Goal: Information Seeking & Learning: Understand process/instructions

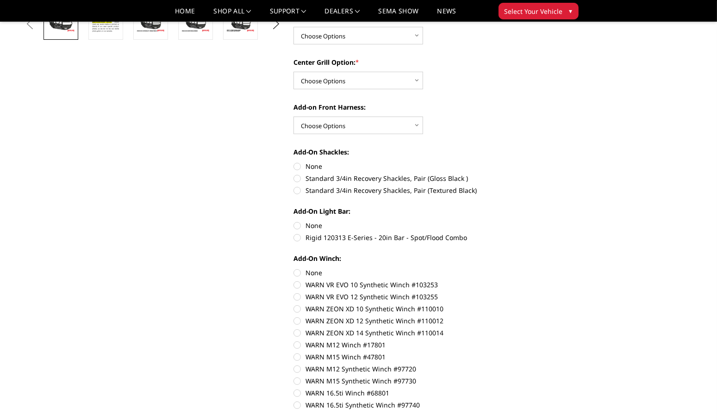
scroll to position [335, 0]
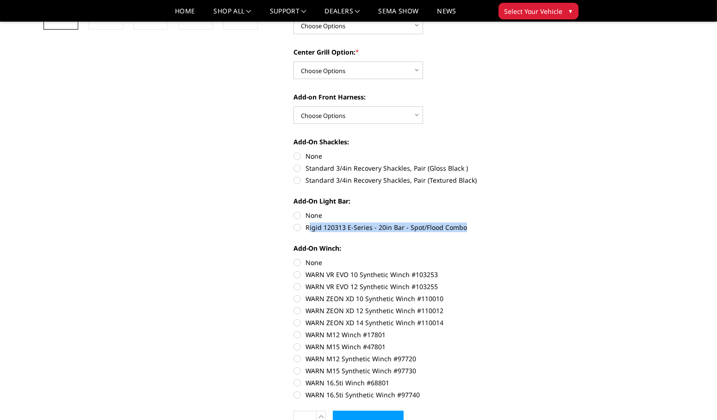
drag, startPoint x: 309, startPoint y: 229, endPoint x: 467, endPoint y: 232, distance: 158.3
click at [467, 232] on div "Year / Make / Model: * Choose Options Chevrolet 19-21 1500 Chevrolet 15-19 2500…" at bounding box center [420, 155] width 255 height 485
click at [306, 223] on label "Rigid 120313 E-Series - 20in Bar - Spot/Flood Combo" at bounding box center [420, 228] width 255 height 10
click at [549, 211] on input "Rigid 120313 E-Series - 20in Bar - Spot/Flood Combo" at bounding box center [549, 211] width 0 height 0
radio input "true"
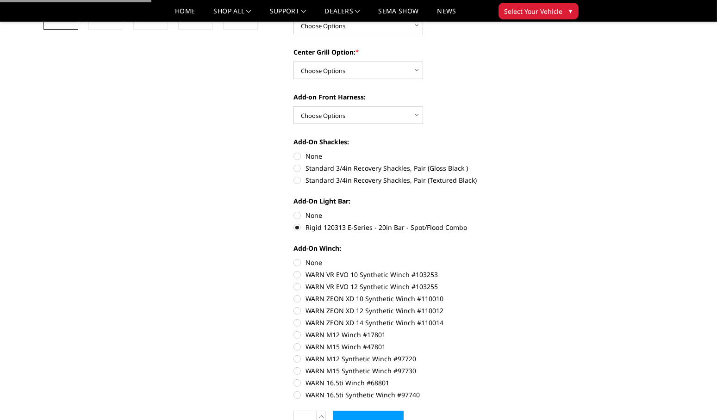
scroll to position [364, 0]
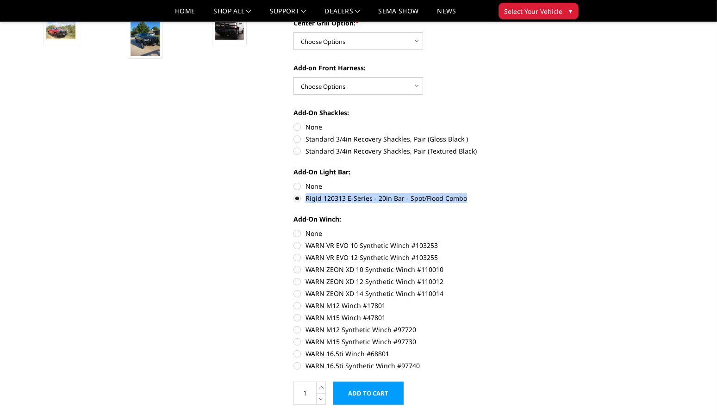
drag, startPoint x: 307, startPoint y: 198, endPoint x: 463, endPoint y: 201, distance: 156.0
click at [463, 201] on label "Rigid 120313 E-Series - 20in Bar - Spot/Flood Combo" at bounding box center [420, 198] width 255 height 10
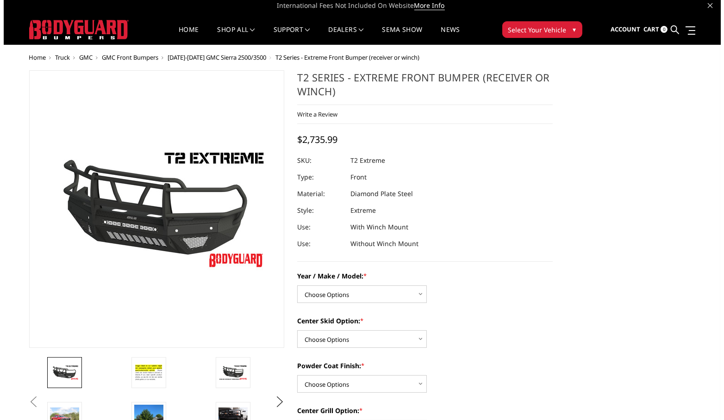
scroll to position [3, 0]
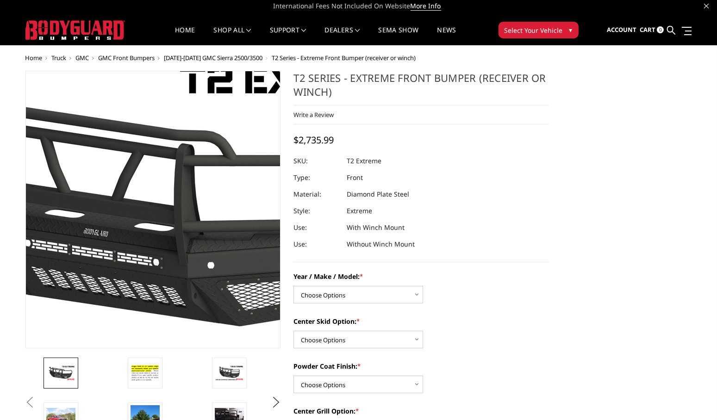
click at [149, 208] on img at bounding box center [159, 210] width 592 height 333
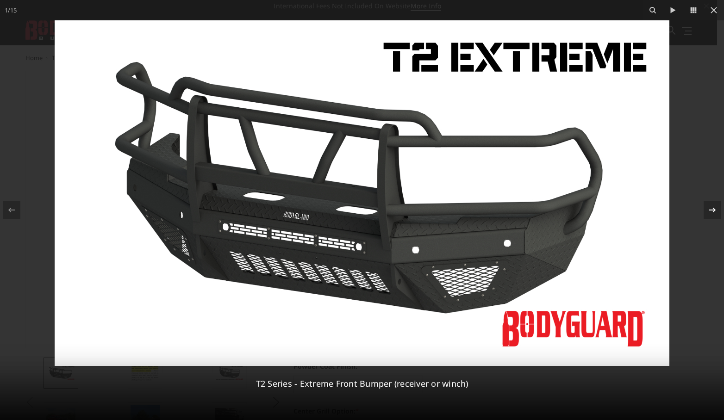
click at [713, 212] on icon at bounding box center [712, 210] width 11 height 11
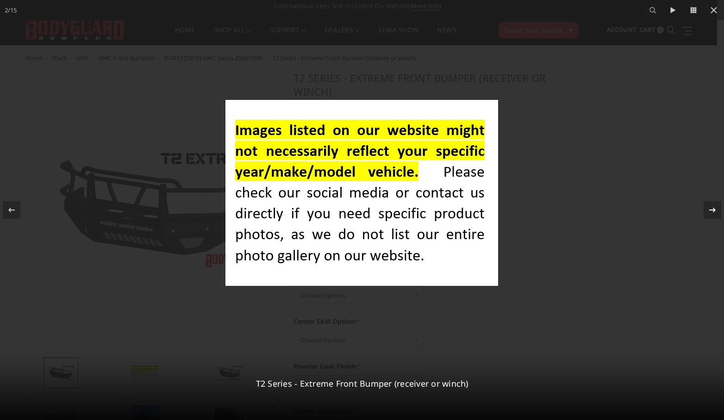
click at [713, 212] on icon at bounding box center [712, 210] width 11 height 11
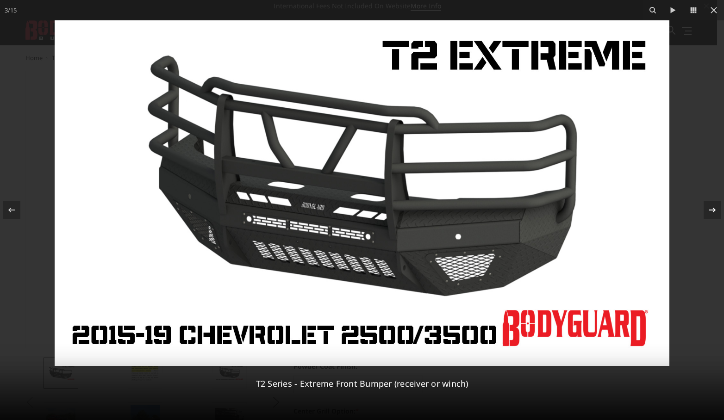
click at [713, 212] on icon at bounding box center [712, 210] width 11 height 11
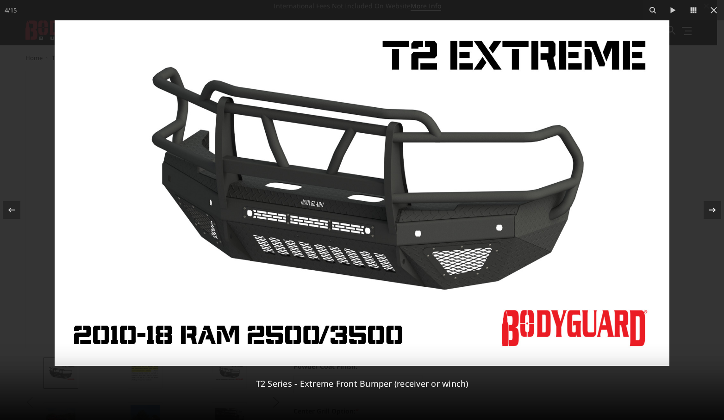
click at [713, 212] on icon at bounding box center [712, 210] width 11 height 11
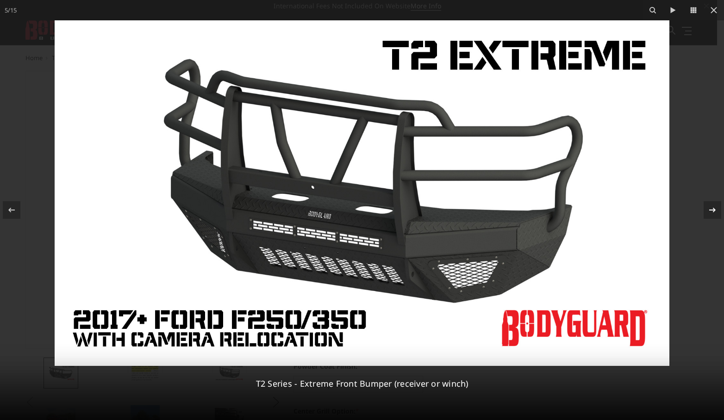
click at [713, 212] on div "5 / 15 T2 Series - Extreme Front Bumper (receiver or winch)" at bounding box center [362, 210] width 724 height 420
click at [715, 209] on icon at bounding box center [712, 210] width 11 height 11
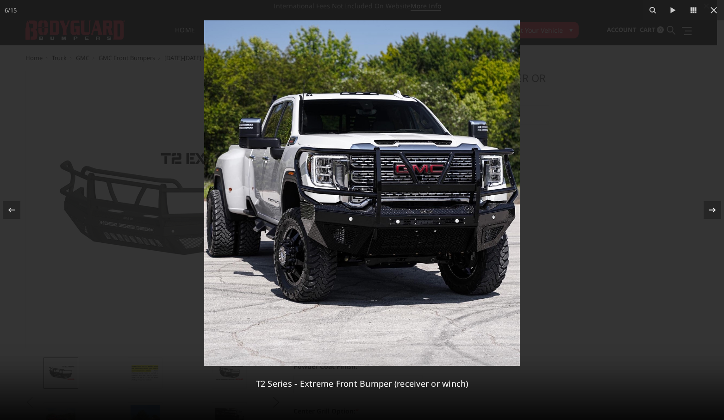
click at [705, 212] on div at bounding box center [712, 210] width 18 height 18
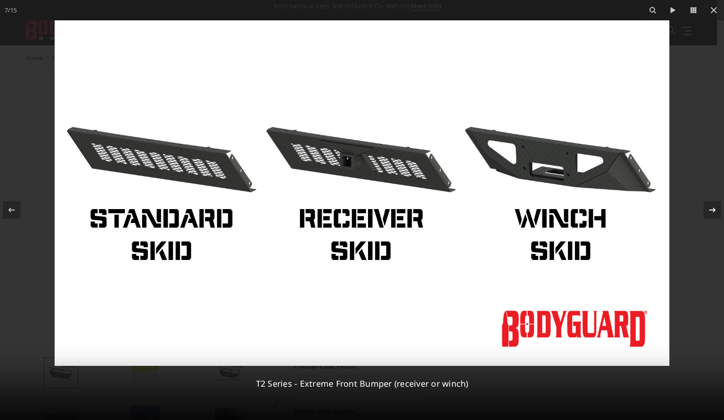
click at [705, 212] on div "7 / 15 T2 Series - Extreme Front Bumper (receiver or winch)" at bounding box center [362, 210] width 724 height 420
click at [713, 212] on icon at bounding box center [712, 210] width 6 height 5
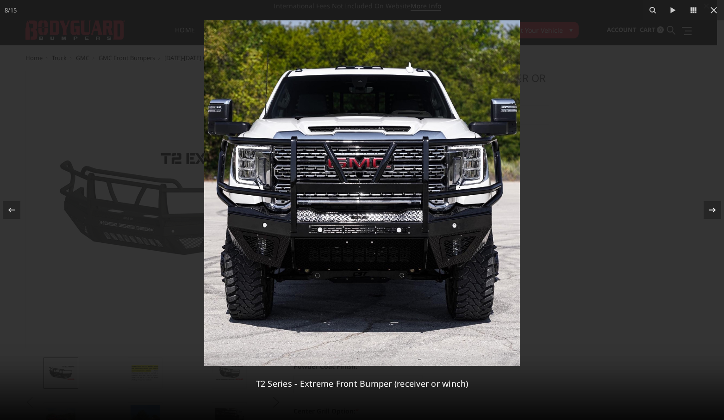
click at [713, 206] on icon at bounding box center [712, 210] width 11 height 11
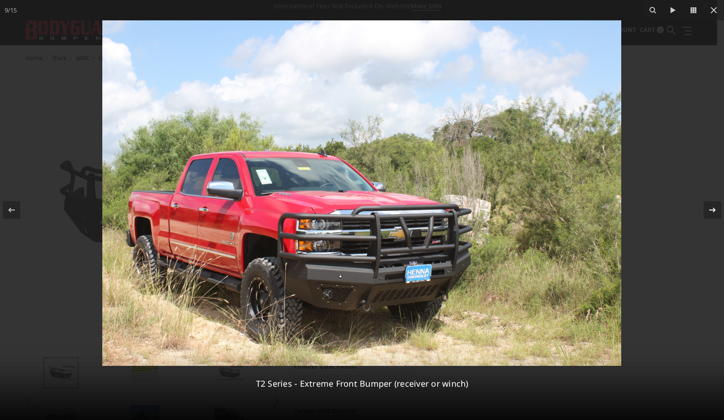
click at [713, 206] on icon at bounding box center [712, 210] width 11 height 11
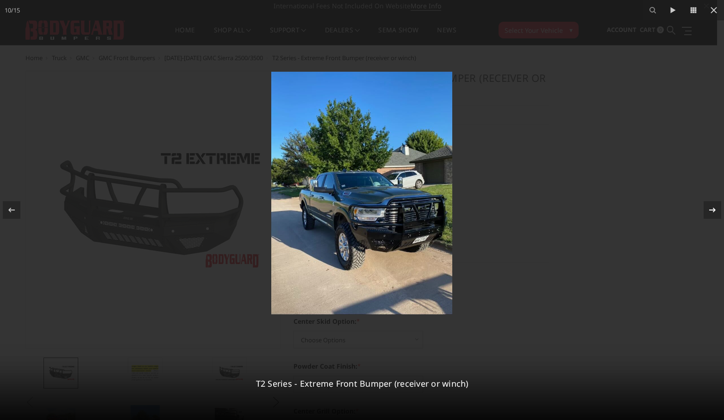
click at [713, 206] on icon at bounding box center [712, 210] width 11 height 11
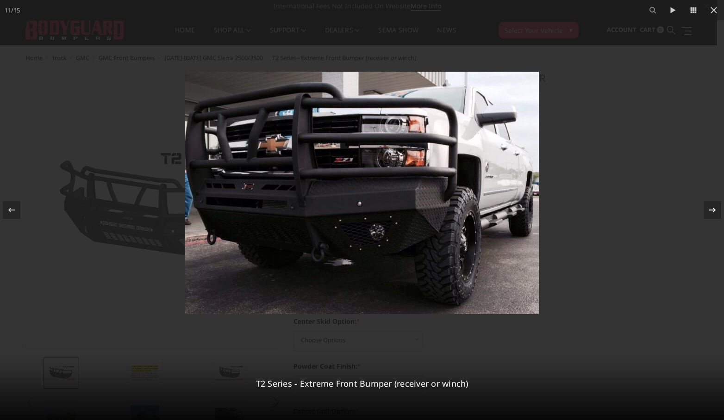
click at [713, 206] on icon at bounding box center [712, 210] width 11 height 11
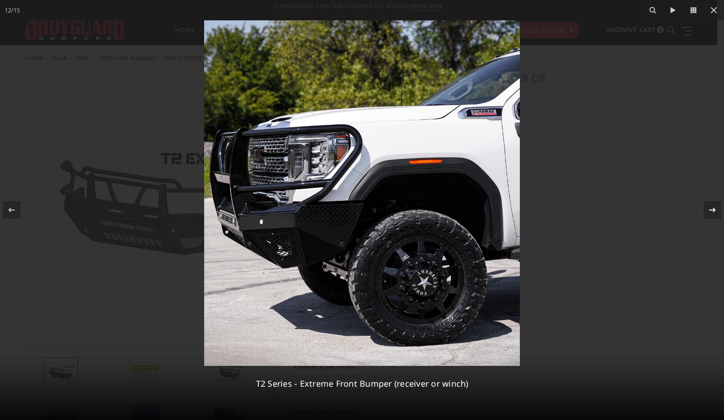
click at [713, 206] on icon at bounding box center [712, 210] width 11 height 11
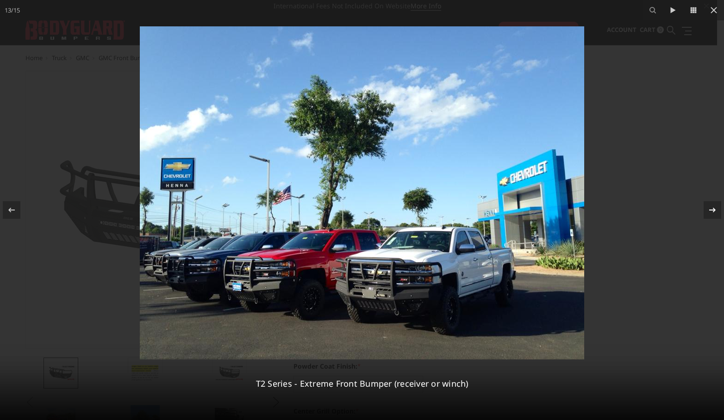
click at [713, 206] on icon at bounding box center [712, 210] width 11 height 11
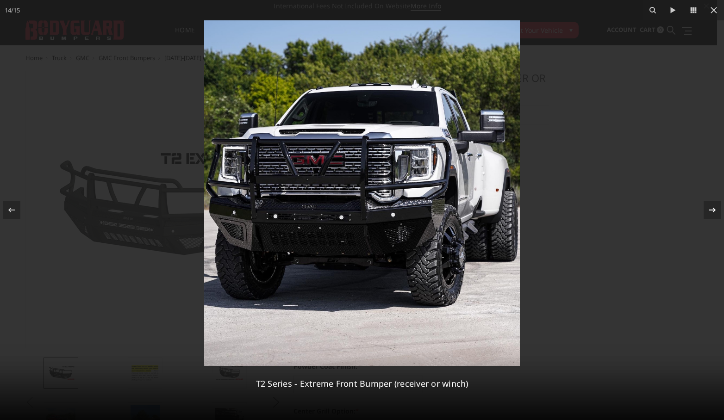
click at [713, 206] on icon at bounding box center [712, 210] width 11 height 11
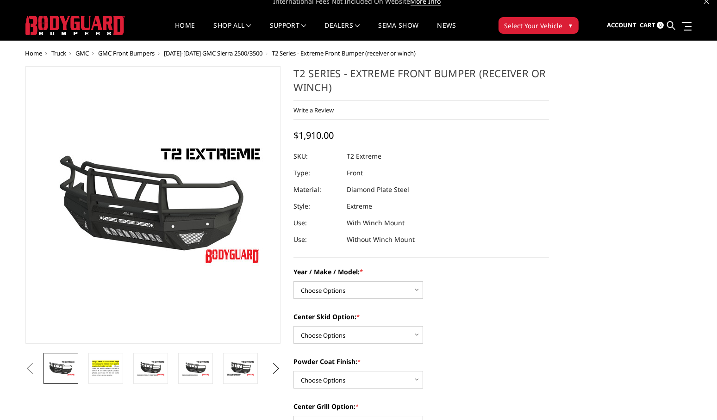
scroll to position [10, 0]
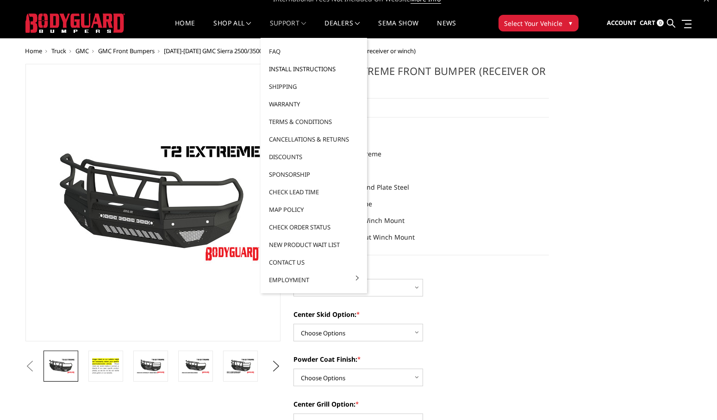
click at [313, 68] on link "Install Instructions" at bounding box center [313, 69] width 99 height 18
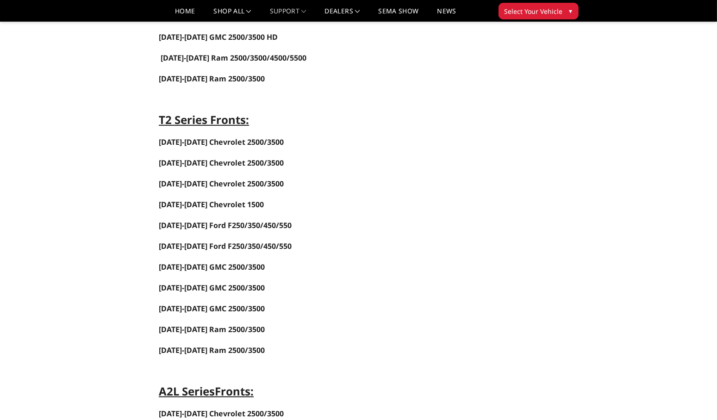
scroll to position [775, 0]
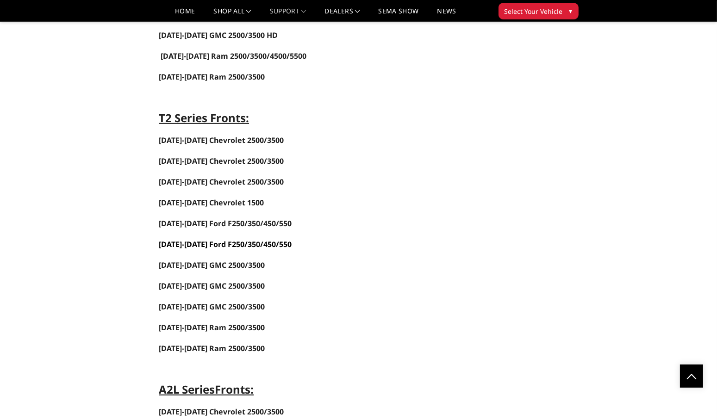
click at [205, 249] on link "2017-2022 Ford F250/350/450/550" at bounding box center [225, 244] width 133 height 10
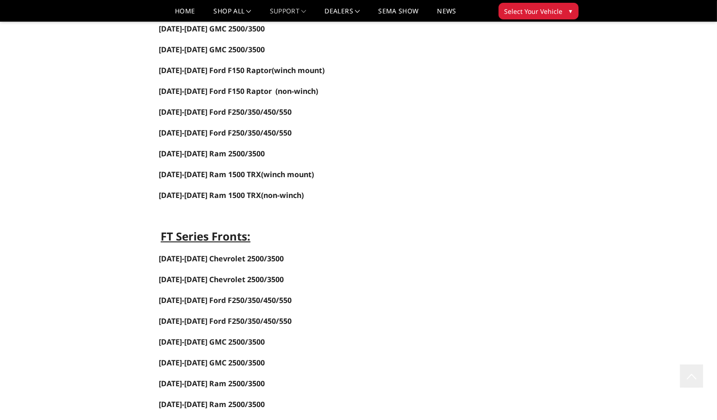
scroll to position [0, 0]
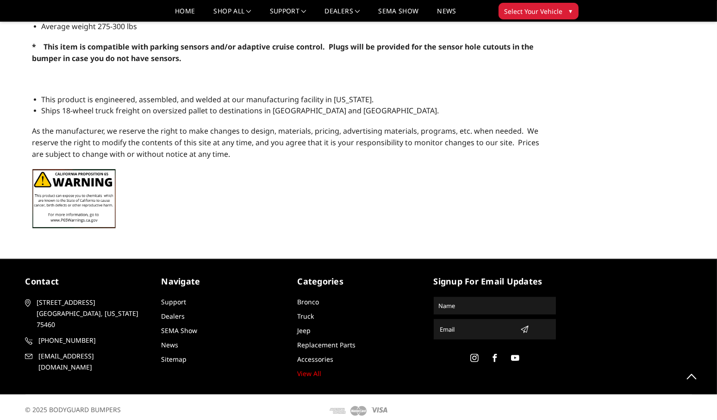
scroll to position [985, 0]
